Goal: Task Accomplishment & Management: Manage account settings

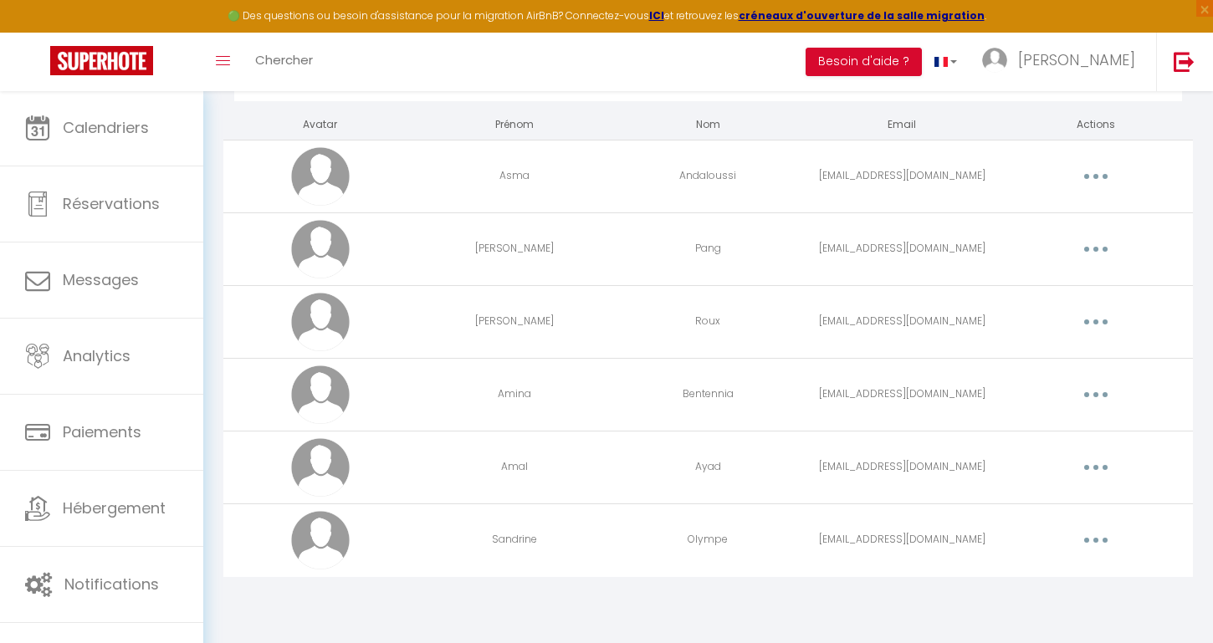
scroll to position [90, 0]
click at [1094, 539] on icon "button" at bounding box center [1095, 540] width 5 height 5
click at [1051, 568] on link "Editer" at bounding box center [1052, 579] width 124 height 28
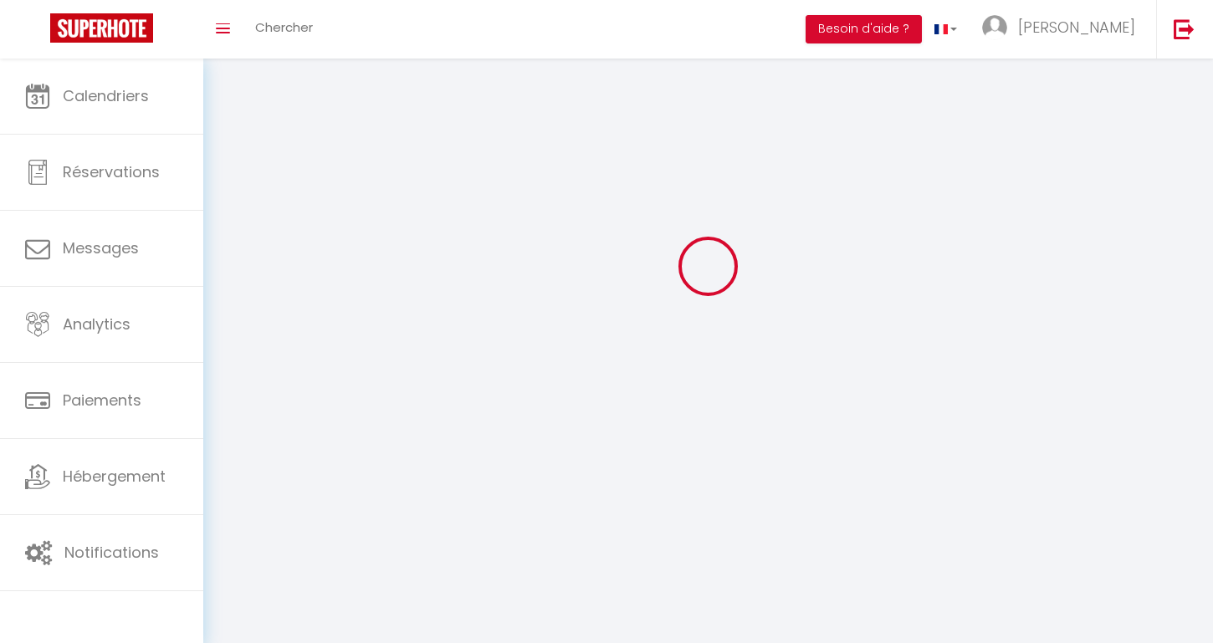
type input "Sandrine"
type input "Olympe"
type input "[EMAIL_ADDRESS][DOMAIN_NAME]"
type textarea "[URL][DOMAIN_NAME]"
checkbox input "true"
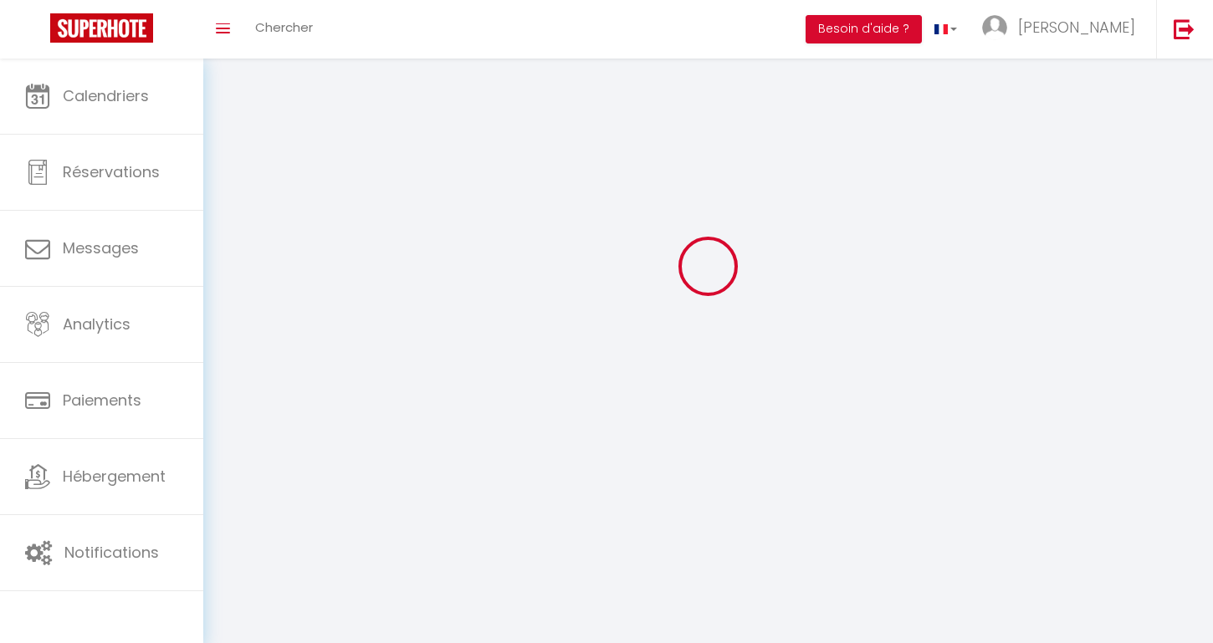
checkbox input "false"
checkbox input "true"
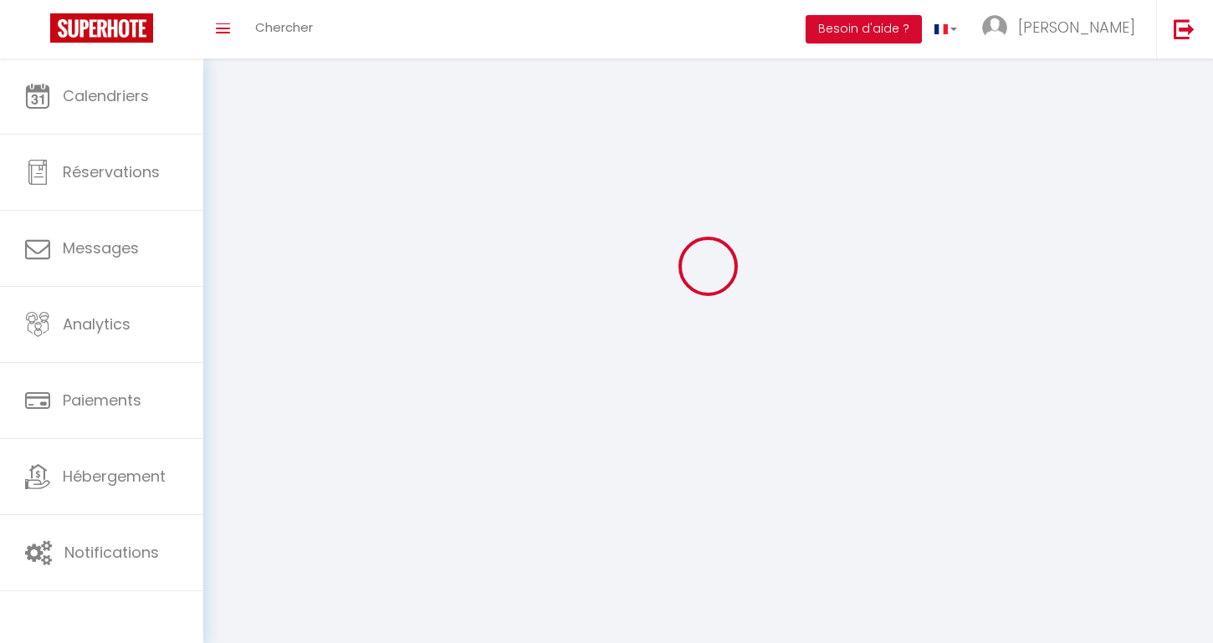
checkbox input "true"
checkbox input "false"
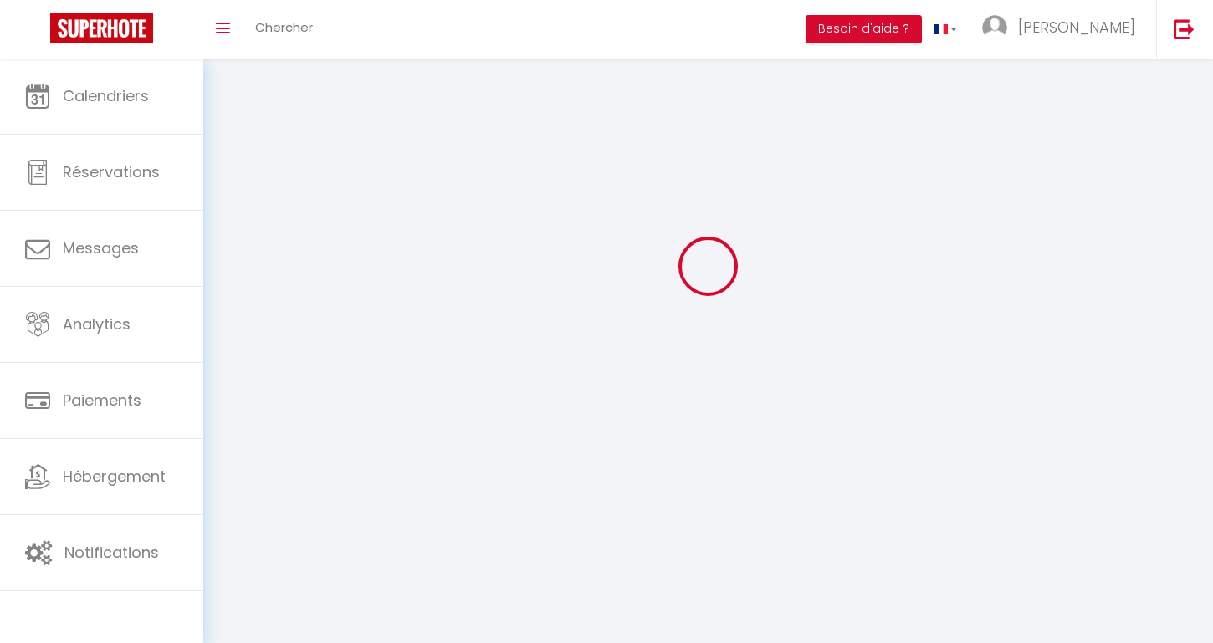
checkbox input "false"
checkbox input "true"
checkbox input "false"
checkbox input "true"
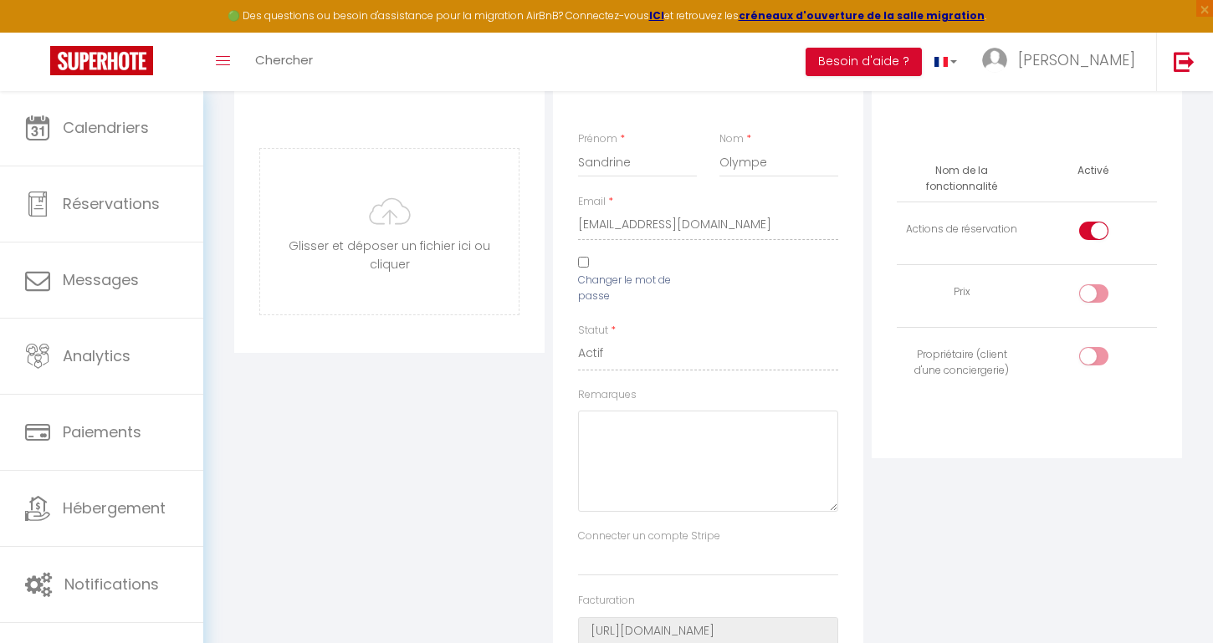
scroll to position [153, 0]
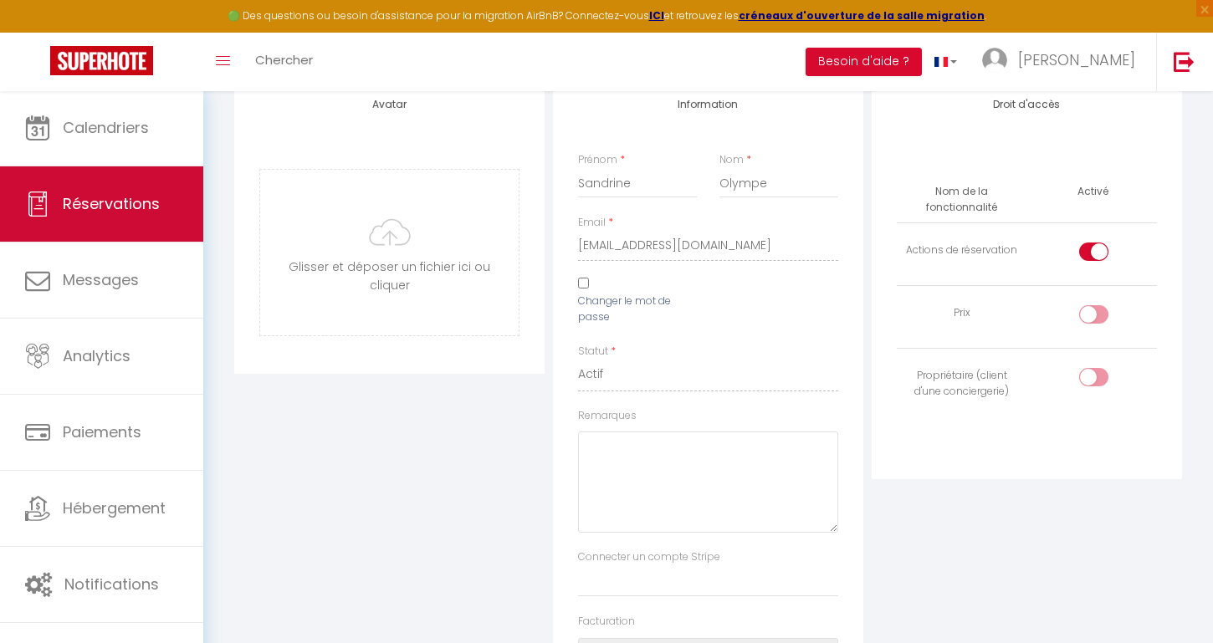
click at [64, 203] on span "Réservations" at bounding box center [111, 203] width 97 height 21
select select "not_cancelled"
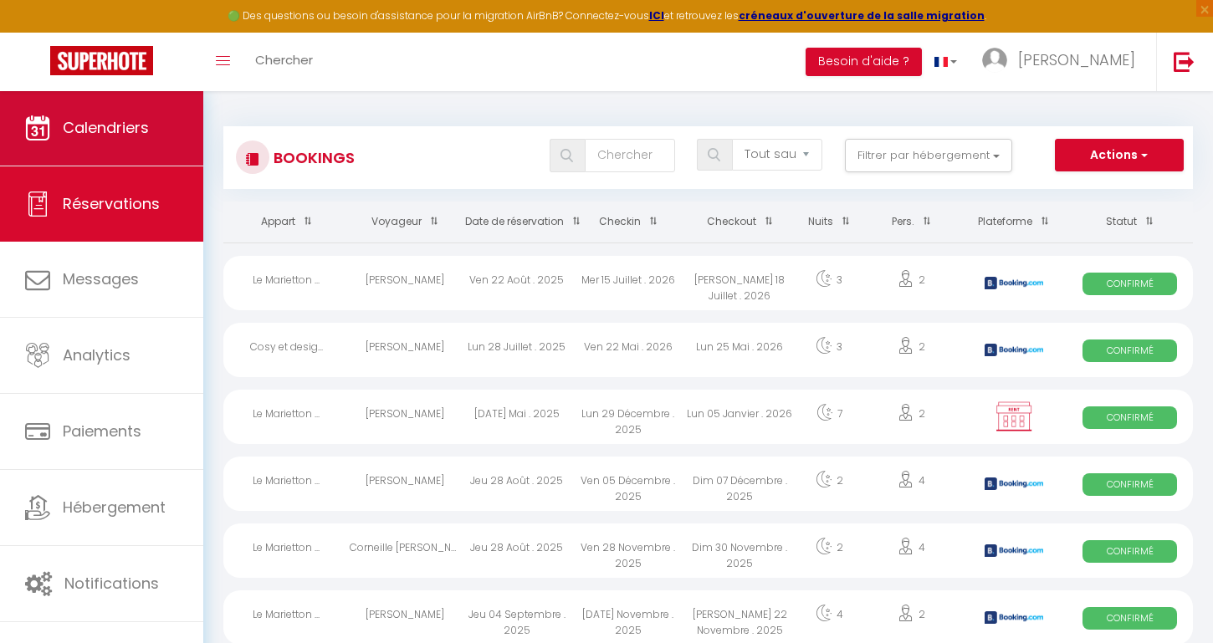
click at [128, 151] on link "Calendriers" at bounding box center [101, 127] width 203 height 75
